Goal: Navigation & Orientation: Find specific page/section

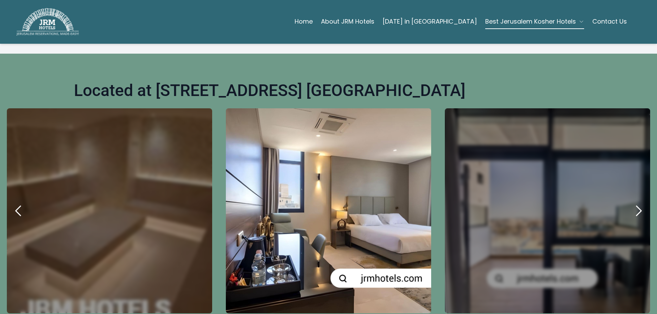
scroll to position [274, 0]
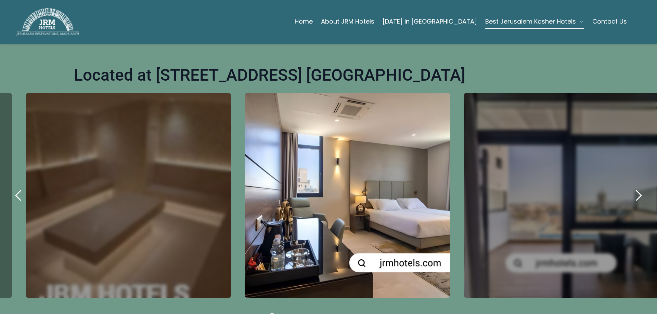
click at [321, 207] on div "carousel-slider" at bounding box center [347, 195] width 205 height 205
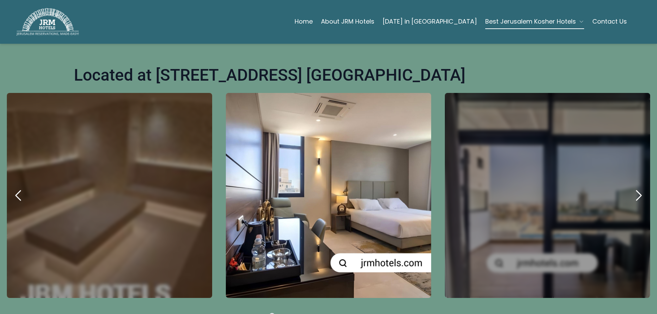
click at [632, 187] on icon "next" at bounding box center [638, 195] width 16 height 16
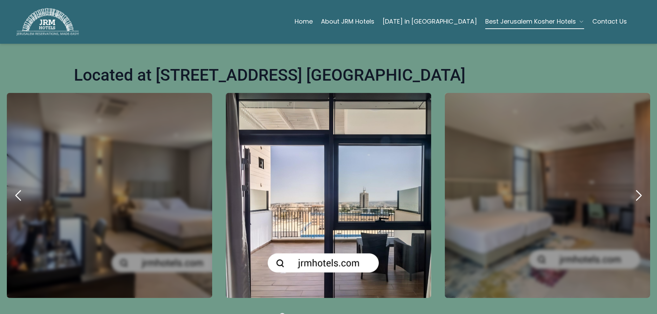
click at [632, 187] on icon "next" at bounding box center [638, 195] width 16 height 16
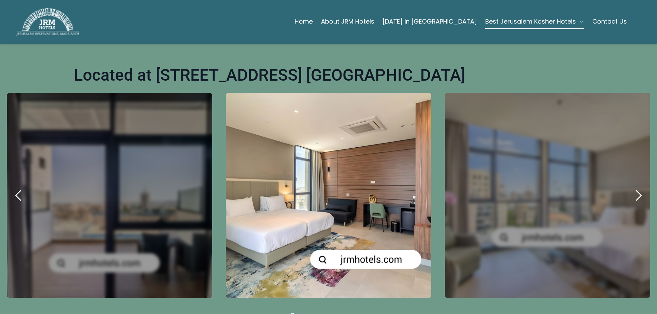
click at [632, 187] on icon "next" at bounding box center [638, 195] width 16 height 16
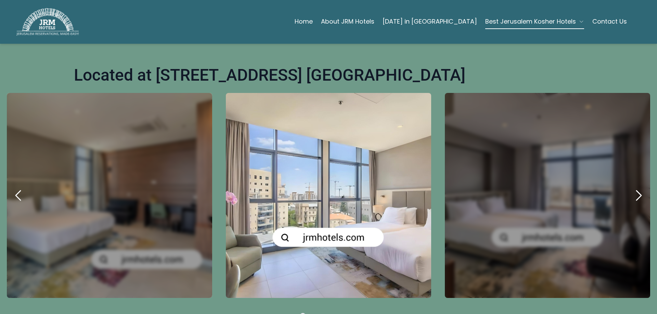
click at [632, 187] on icon "next" at bounding box center [638, 195] width 16 height 16
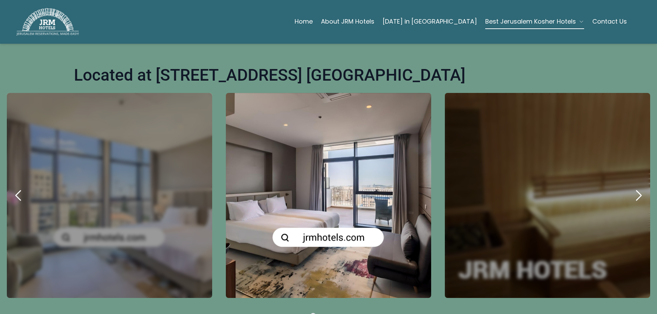
click at [632, 187] on icon "next" at bounding box center [638, 195] width 16 height 16
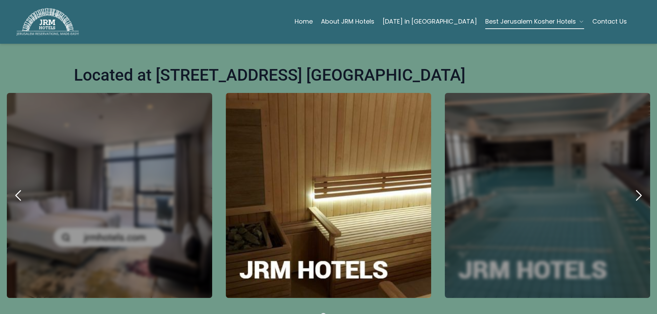
click at [632, 187] on icon "next" at bounding box center [638, 195] width 16 height 16
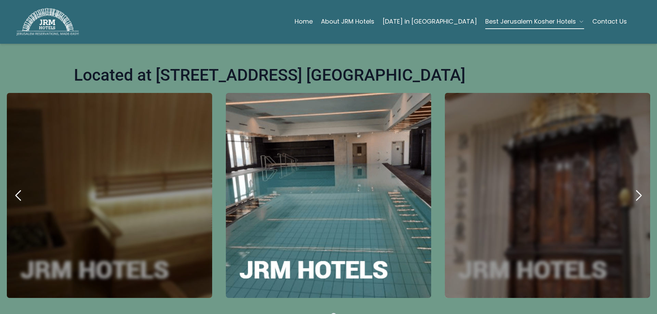
click at [632, 187] on icon "next" at bounding box center [638, 195] width 16 height 16
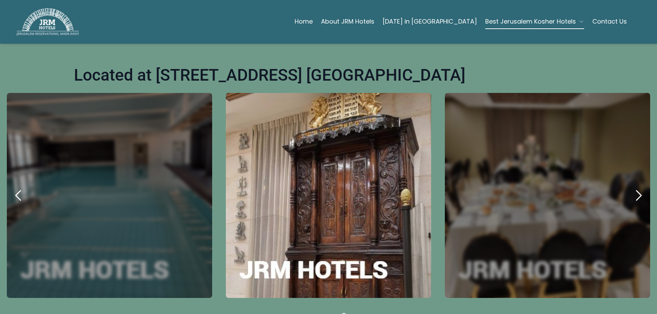
click at [632, 187] on icon "next" at bounding box center [638, 195] width 16 height 16
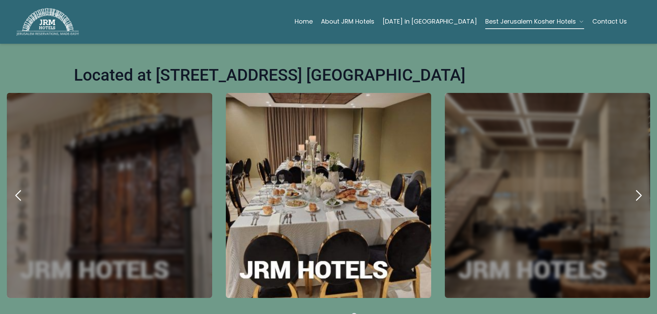
click at [632, 187] on icon "next" at bounding box center [638, 195] width 16 height 16
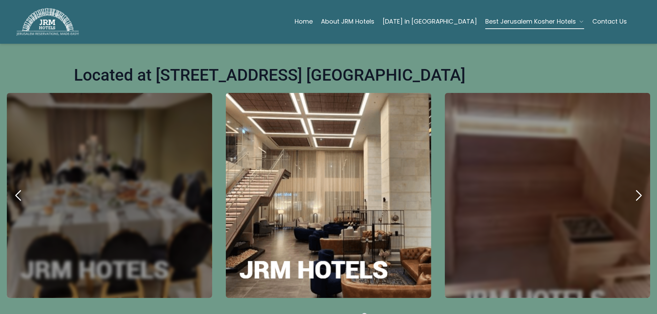
click at [632, 187] on icon "next" at bounding box center [638, 195] width 16 height 16
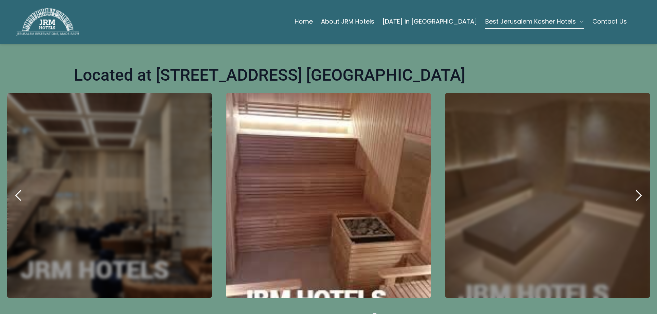
click at [632, 187] on icon "next" at bounding box center [638, 195] width 16 height 16
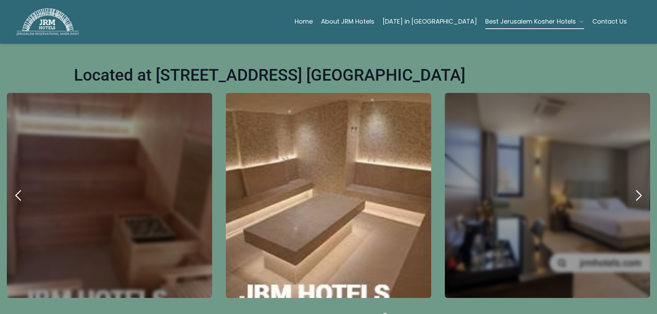
click at [632, 187] on icon "next" at bounding box center [638, 195] width 16 height 16
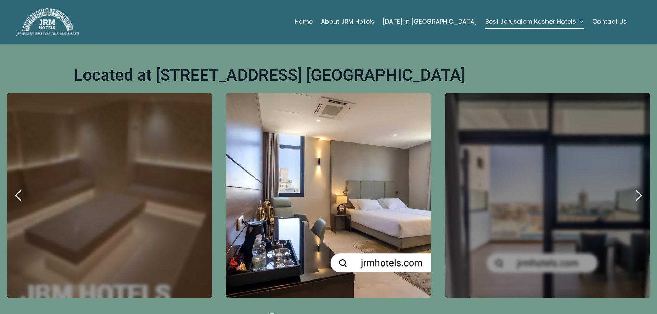
click at [632, 187] on icon "next" at bounding box center [638, 195] width 16 height 16
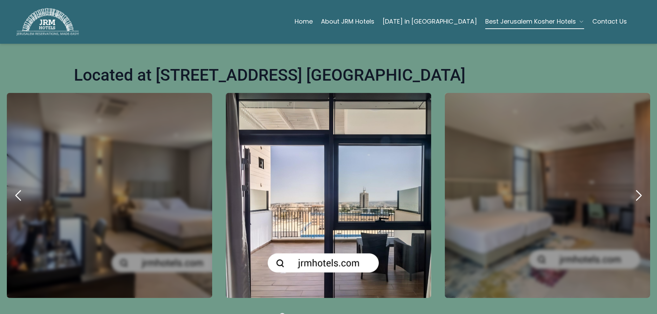
click at [632, 187] on icon "next" at bounding box center [638, 195] width 16 height 16
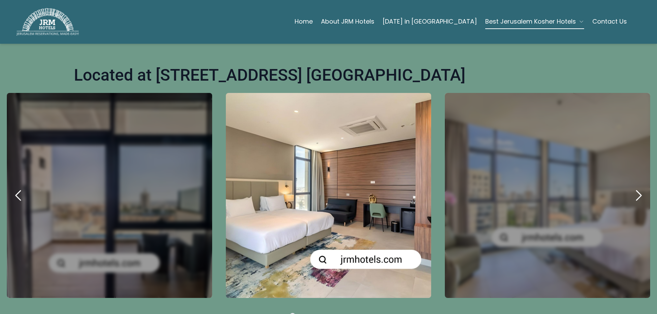
click at [632, 187] on icon "next" at bounding box center [638, 195] width 16 height 16
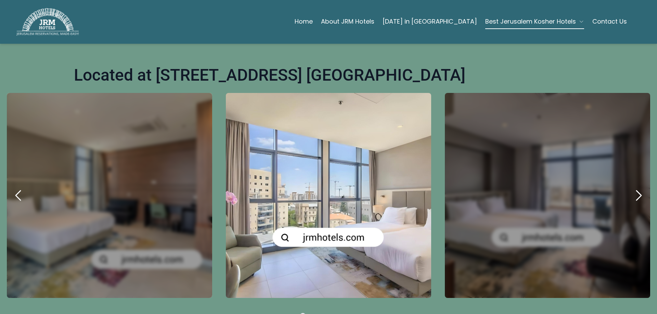
click at [632, 187] on icon "next" at bounding box center [638, 195] width 16 height 16
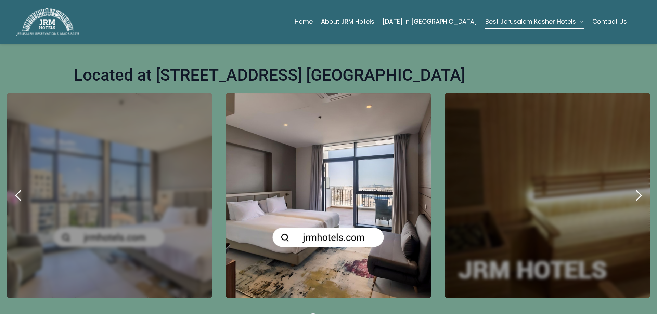
click at [632, 187] on icon "next" at bounding box center [638, 195] width 16 height 16
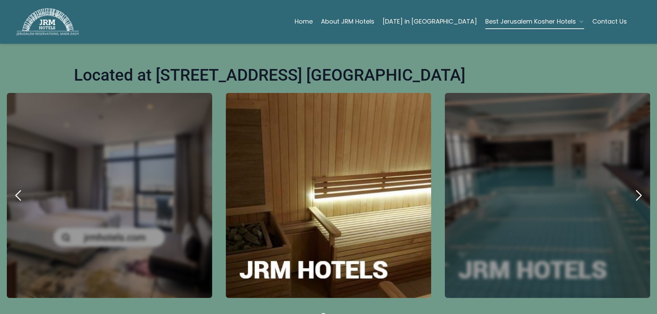
click at [632, 187] on icon "next" at bounding box center [638, 195] width 16 height 16
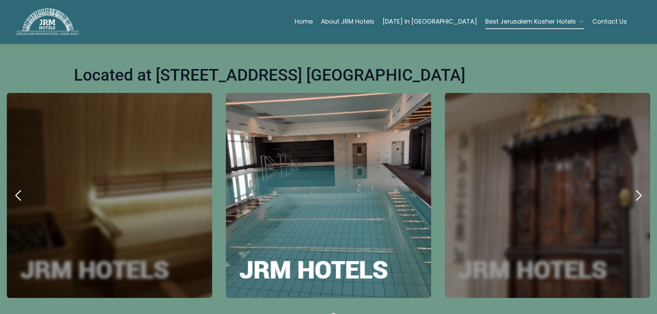
click at [632, 187] on icon "next" at bounding box center [638, 195] width 16 height 16
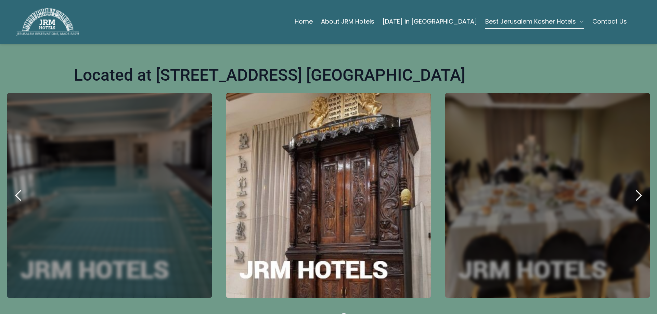
click at [632, 187] on icon "next" at bounding box center [638, 195] width 16 height 16
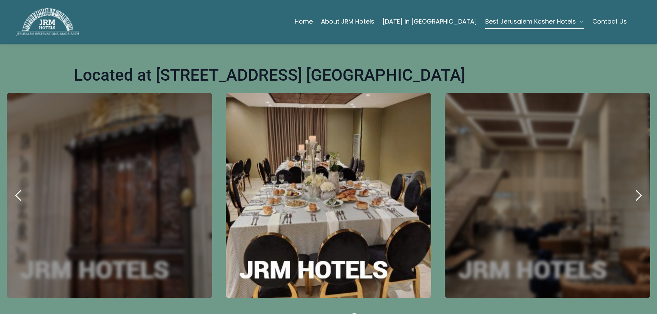
click at [632, 187] on icon "next" at bounding box center [638, 195] width 16 height 16
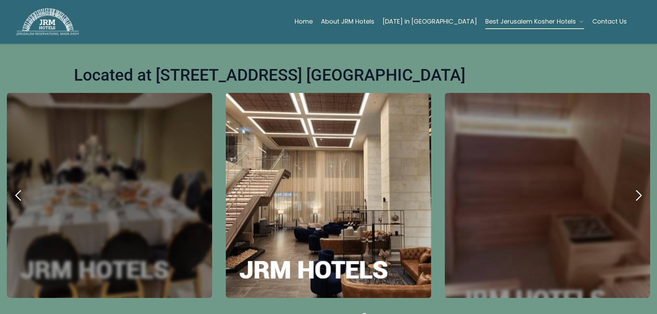
click at [632, 187] on icon "next" at bounding box center [638, 195] width 16 height 16
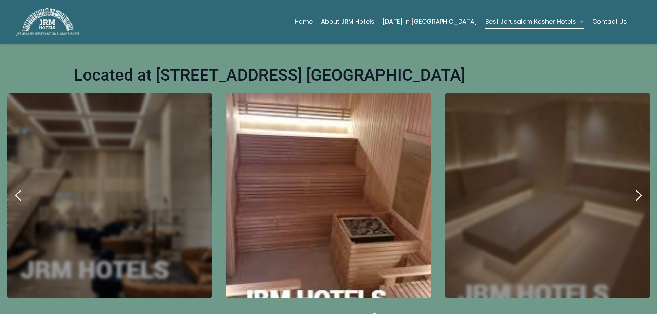
click at [632, 187] on icon "next" at bounding box center [638, 195] width 16 height 16
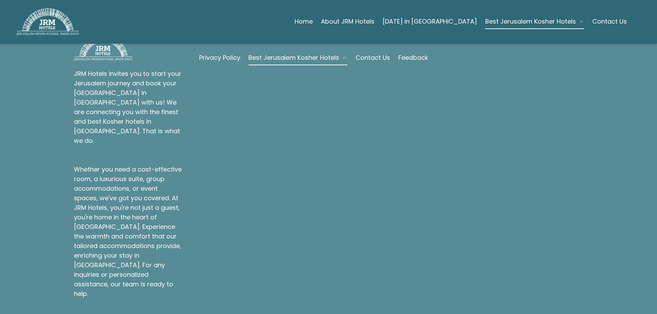
scroll to position [1995, 0]
click at [374, 17] on link "About JRM Hotels" at bounding box center [347, 22] width 53 height 14
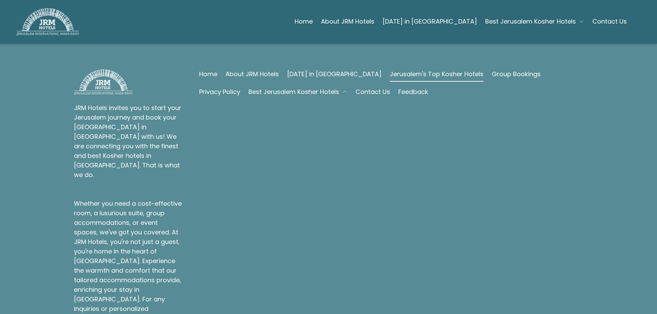
scroll to position [1770, 0]
